Goal: Transaction & Acquisition: Obtain resource

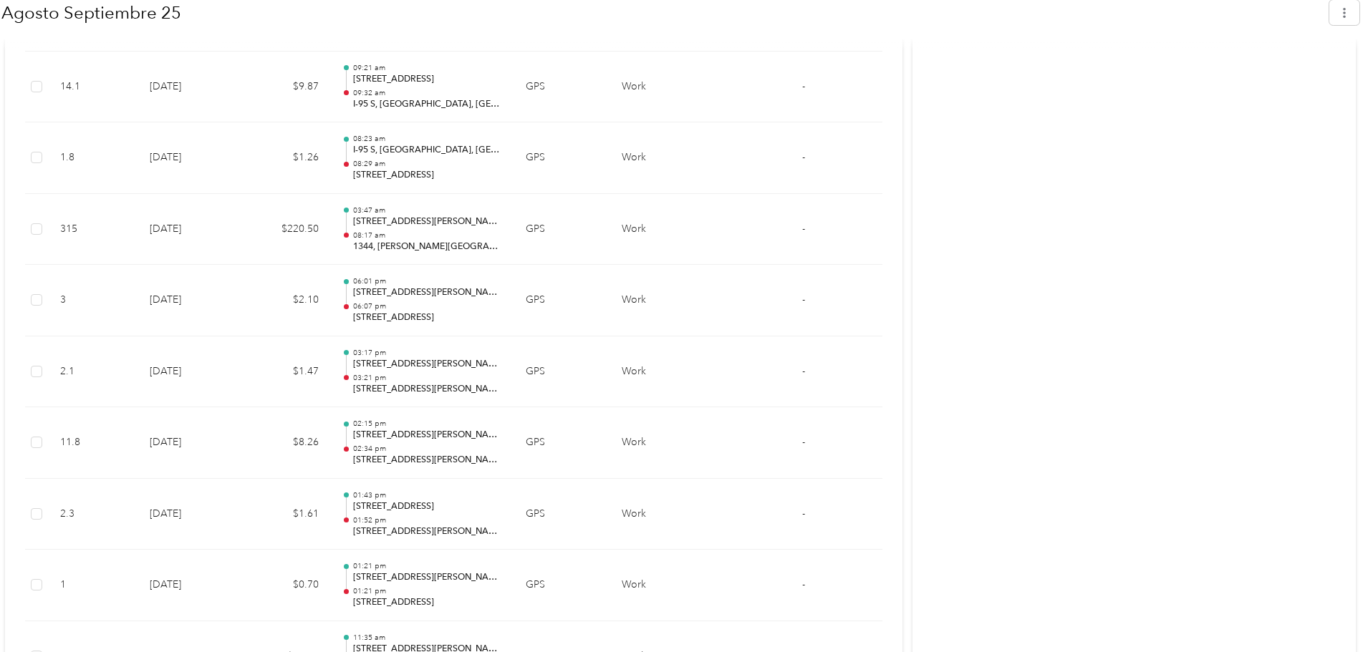
scroll to position [6445, 0]
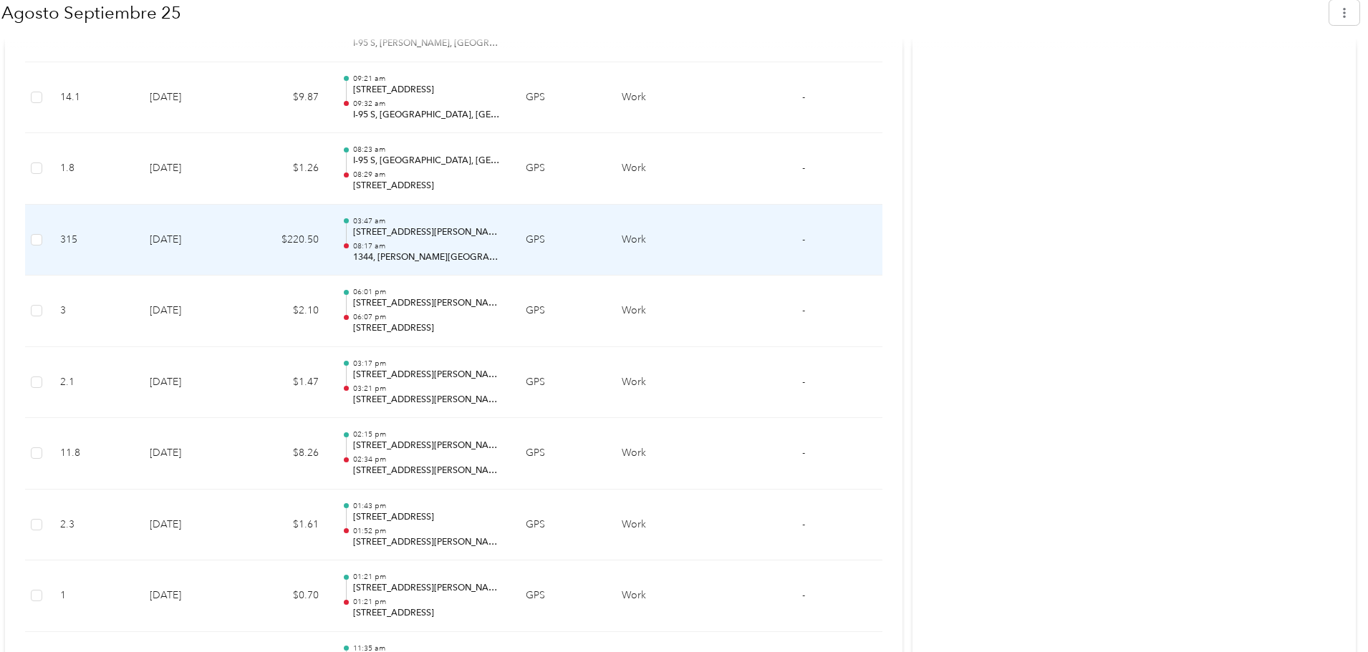
click at [375, 240] on div "03:47 am [STREET_ADDRESS][PERSON_NAME], [GEOGRAPHIC_DATA], [US_STATE], 28215, […" at bounding box center [428, 240] width 150 height 48
click at [369, 223] on p "03:47 am" at bounding box center [428, 221] width 150 height 10
click at [166, 254] on td "[DATE]" at bounding box center [189, 241] width 103 height 72
click at [26, 244] on td at bounding box center [37, 241] width 24 height 72
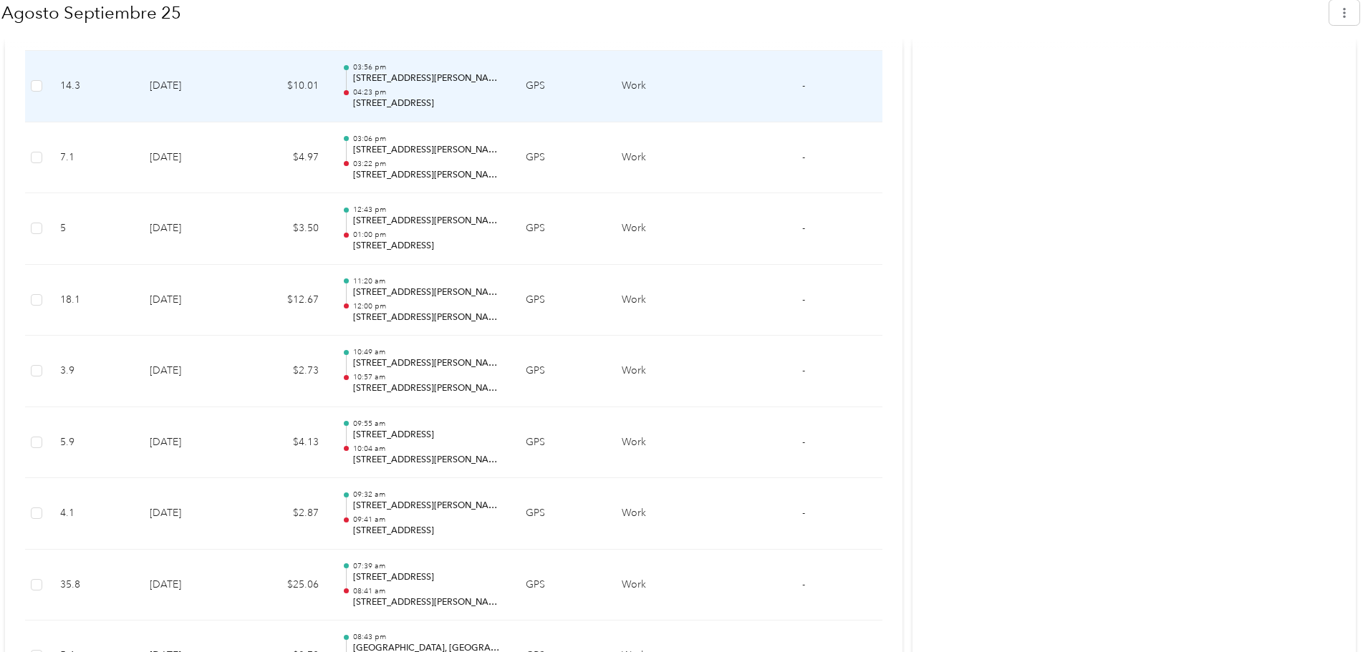
scroll to position [716, 0]
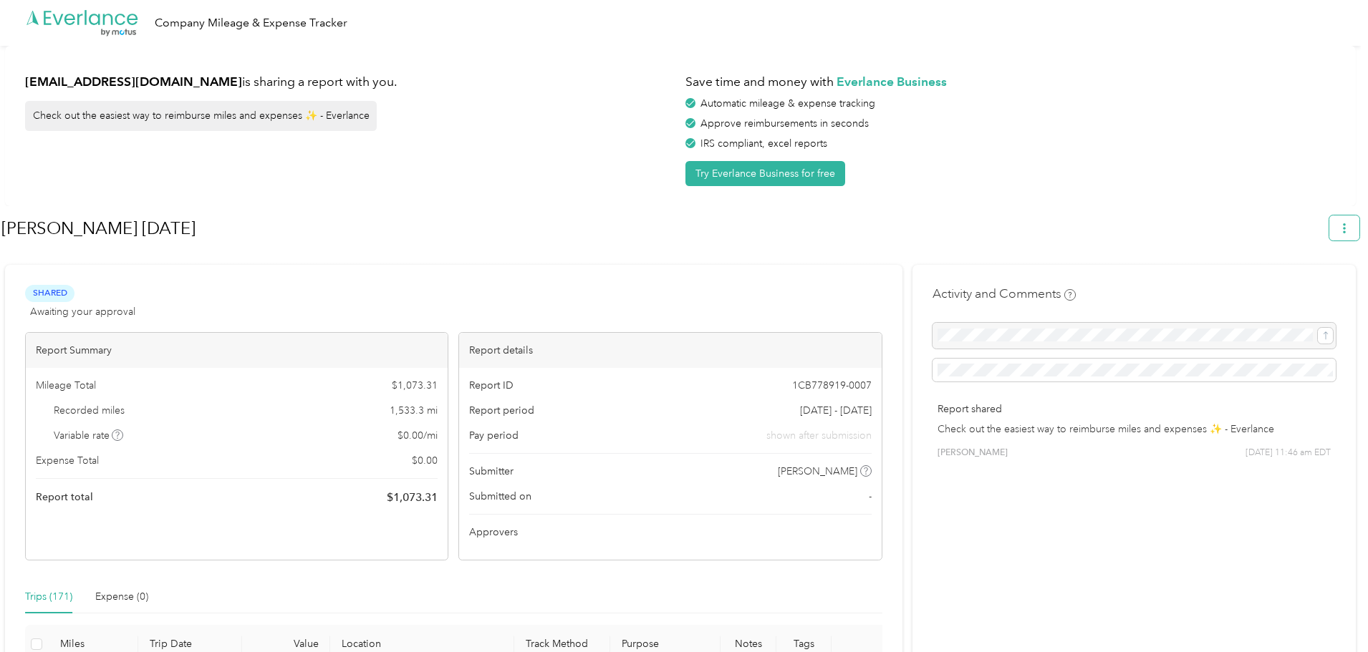
click at [1357, 226] on button "button" at bounding box center [1344, 228] width 30 height 25
click at [1320, 289] on span "Download" at bounding box center [1310, 296] width 47 height 15
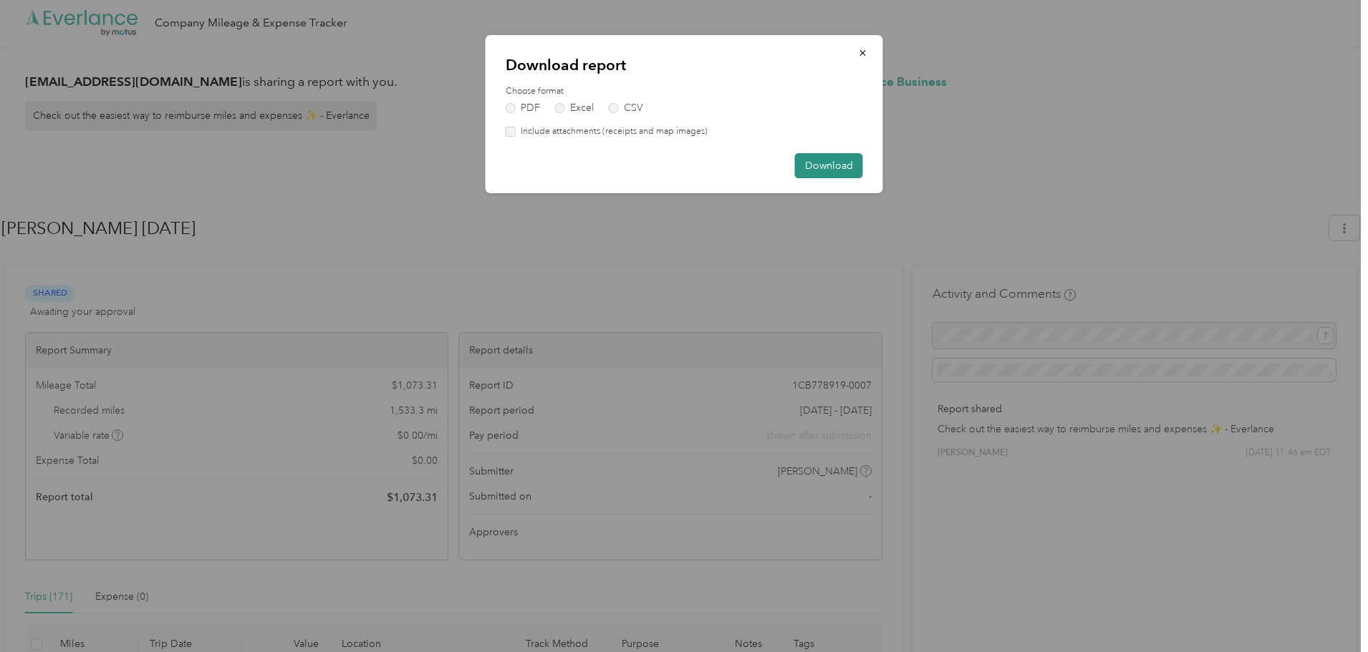
click at [808, 167] on button "Download" at bounding box center [829, 165] width 68 height 25
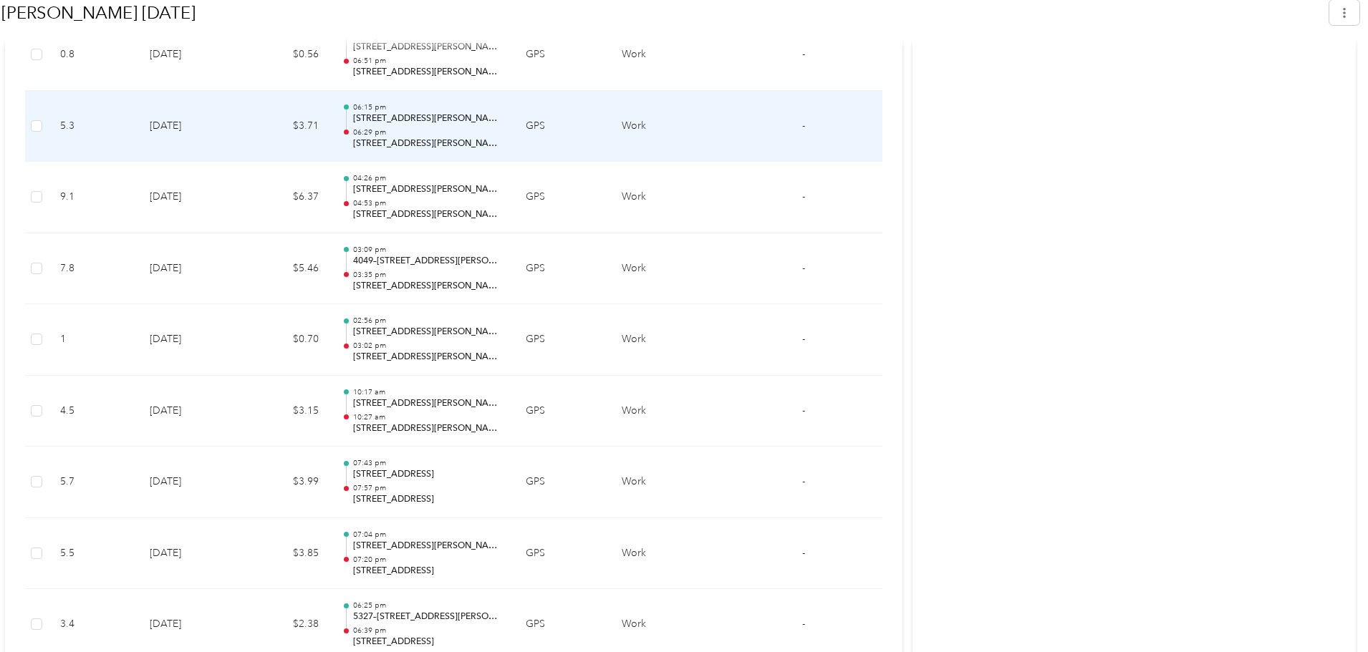
scroll to position [3410, 0]
